Goal: Task Accomplishment & Management: Manage account settings

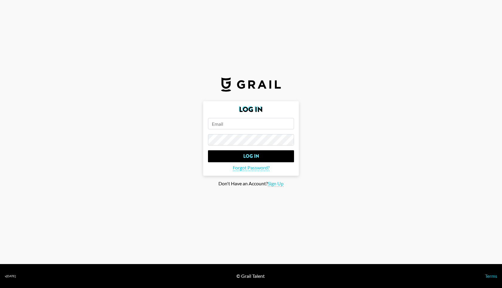
click at [229, 124] on input "email" at bounding box center [251, 123] width 86 height 11
click at [208, 150] on input "Log In" at bounding box center [251, 156] width 86 height 12
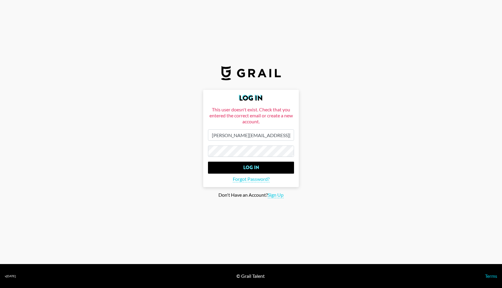
click at [222, 133] on input "gina.bellitti@grail.talent.com" at bounding box center [251, 134] width 86 height 11
click at [249, 135] on input "gina.bellitti@grail.talent.com" at bounding box center [251, 134] width 86 height 11
type input "[PERSON_NAME][EMAIL_ADDRESS][PERSON_NAME][DOMAIN_NAME]"
click at [258, 166] on input "Log In" at bounding box center [251, 167] width 86 height 12
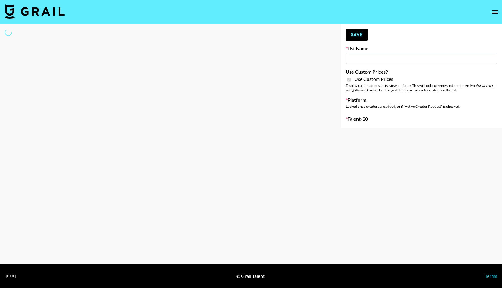
type input "Craftd"
checkbox input "true"
select select "Brand"
type input "Primal Harvest (21st Aug)"
select select "Song"
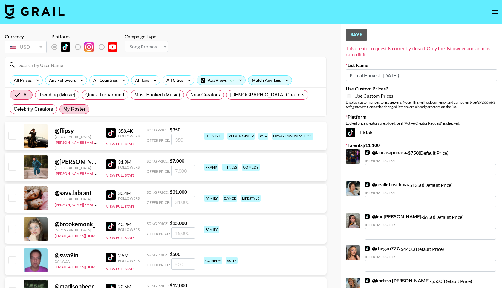
click at [81, 108] on span "My Roster" at bounding box center [74, 109] width 22 height 7
click at [63, 109] on input "My Roster" at bounding box center [63, 109] width 0 height 0
radio input "true"
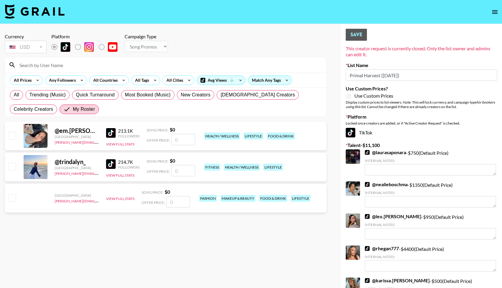
click at [9, 167] on input "checkbox" at bounding box center [11, 166] width 7 height 7
click at [11, 163] on input "checkbox" at bounding box center [11, 166] width 7 height 7
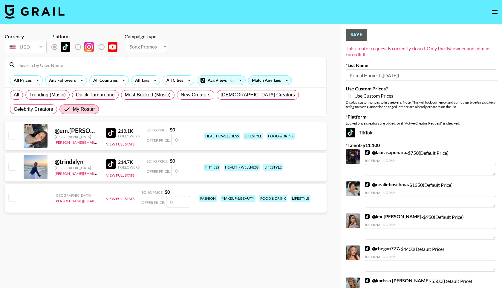
checkbox input "false"
click at [11, 143] on div "@ em.sheldon United States gina.bellitti@grail-talent.com 213.1K Followers View…" at bounding box center [166, 135] width 322 height 29
click at [12, 132] on input "checkbox" at bounding box center [11, 135] width 7 height 7
checkbox input "false"
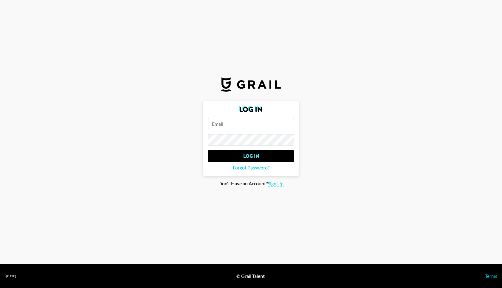
click at [242, 127] on input "email" at bounding box center [251, 123] width 86 height 11
type input "[PERSON_NAME][EMAIL_ADDRESS][PERSON_NAME][DOMAIN_NAME]"
click at [208, 150] on input "Log In" at bounding box center [251, 156] width 86 height 12
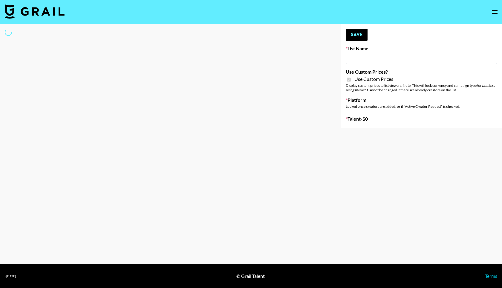
type input "Primal Harvest NEW ([DATE])"
checkbox input "true"
select select "Brand"
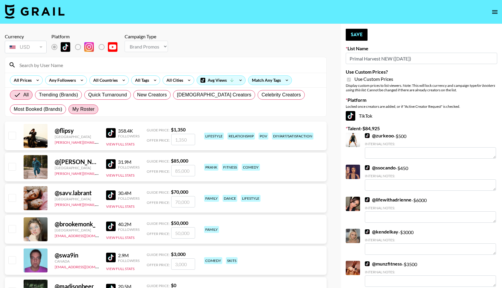
click at [85, 109] on span "My Roster" at bounding box center [83, 109] width 22 height 7
click at [72, 109] on input "My Roster" at bounding box center [72, 109] width 0 height 0
radio input "true"
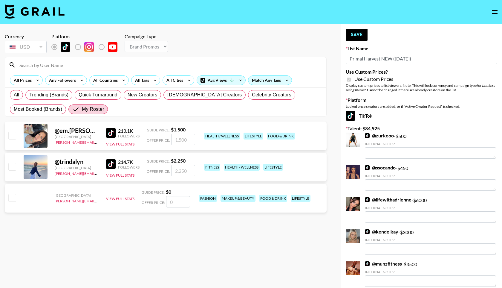
click at [9, 160] on div "@ trindalyn_ [GEOGRAPHIC_DATA] [PERSON_NAME][EMAIL_ADDRESS][PERSON_NAME][DOMAIN…" at bounding box center [166, 166] width 322 height 29
click at [13, 168] on input "checkbox" at bounding box center [11, 166] width 7 height 7
checkbox input "true"
type input "2250"
click at [353, 36] on button "Save" at bounding box center [357, 35] width 22 height 12
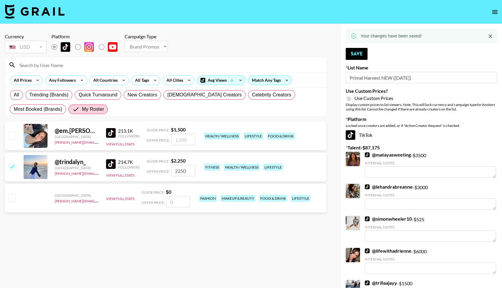
click at [14, 134] on input "checkbox" at bounding box center [11, 135] width 7 height 7
checkbox input "true"
type input "1500"
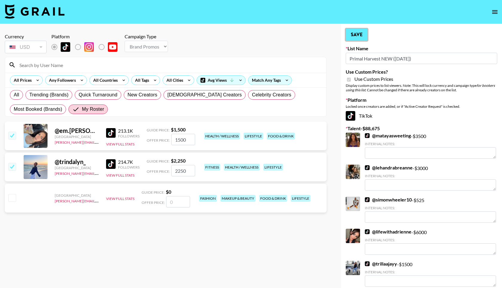
click at [363, 33] on button "Save" at bounding box center [357, 35] width 22 height 12
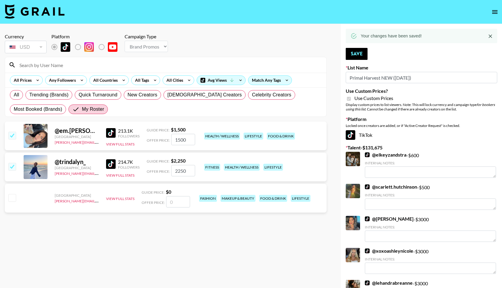
click at [62, 8] on img at bounding box center [35, 11] width 60 height 14
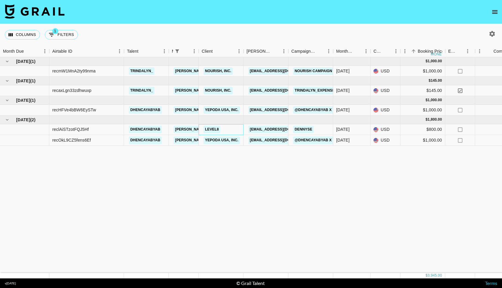
click at [235, 129] on div "LEVEL8" at bounding box center [221, 129] width 45 height 11
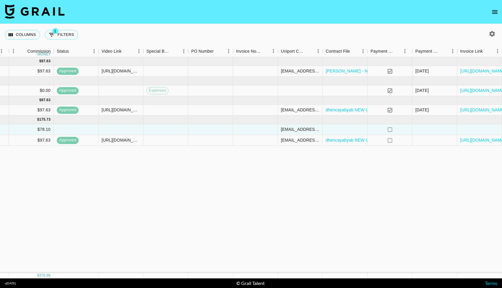
scroll to position [0, 490]
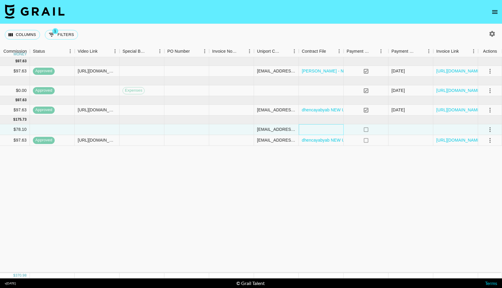
click at [316, 131] on div at bounding box center [321, 129] width 45 height 11
click at [311, 131] on div at bounding box center [321, 129] width 45 height 11
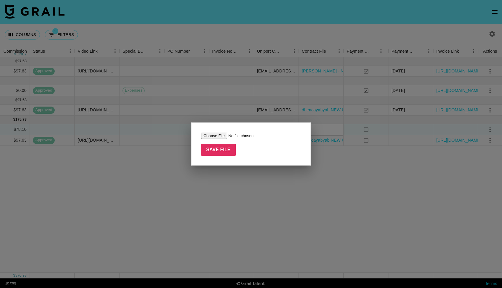
click at [218, 135] on input "file" at bounding box center [239, 135] width 76 height 6
type input "C:\fakepath\Level8_influencer_Contract-Instagram (2).pdf"
click at [224, 151] on input "Save File" at bounding box center [218, 149] width 35 height 12
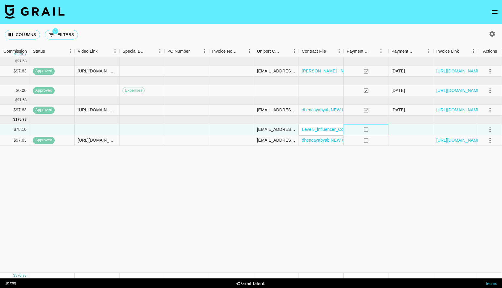
click at [379, 130] on div "no" at bounding box center [366, 129] width 45 height 11
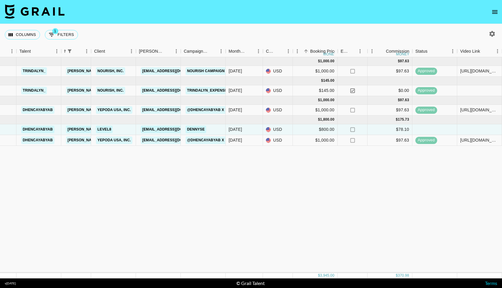
scroll to position [0, 152]
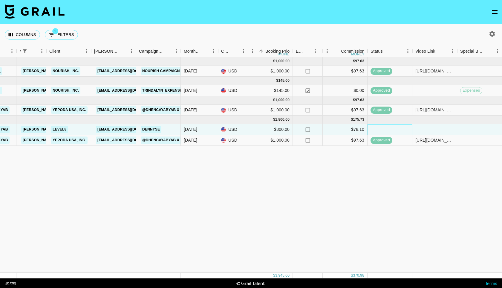
click at [400, 133] on div at bounding box center [390, 129] width 45 height 11
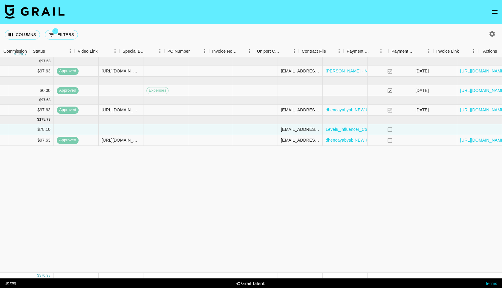
scroll to position [0, 490]
